Goal: Find specific page/section

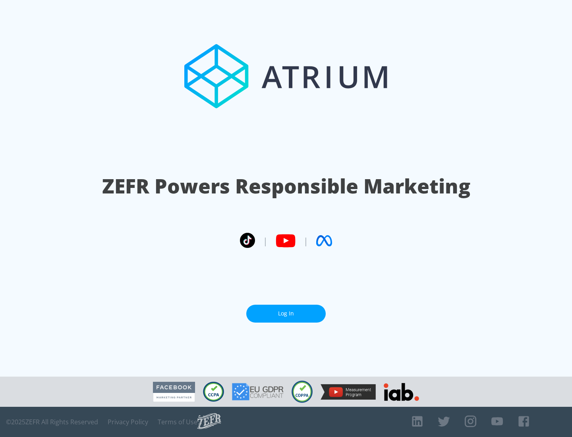
click at [286, 313] on link "Log In" at bounding box center [285, 314] width 79 height 18
